Goal: Find specific page/section: Find specific page/section

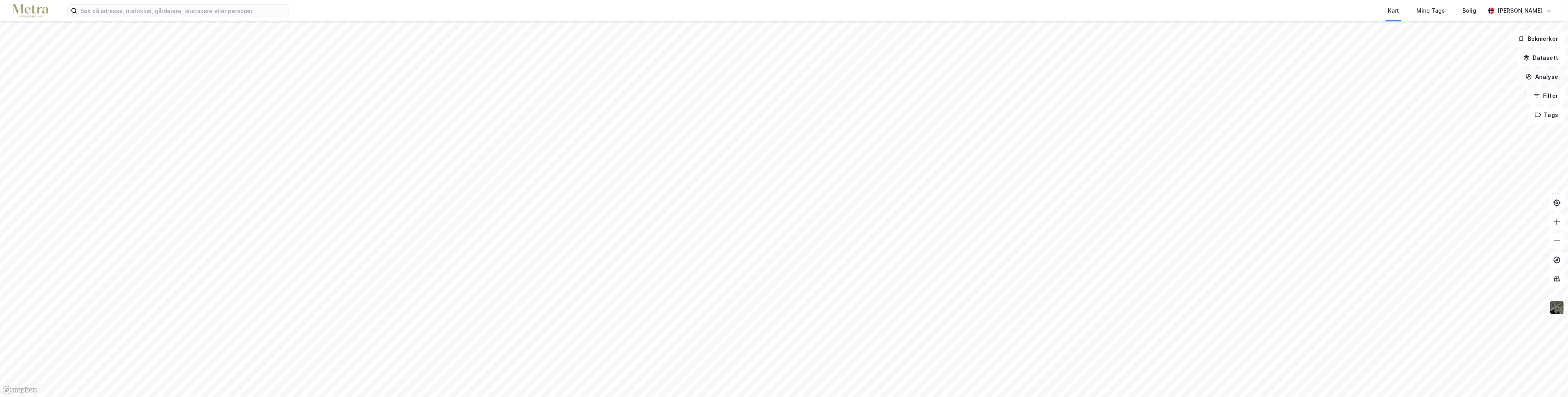
click at [1545, 76] on button "Analyse" at bounding box center [1541, 77] width 46 height 16
click at [1540, 97] on icon "button" at bounding box center [1536, 96] width 6 height 6
